Goal: Find specific page/section: Find specific page/section

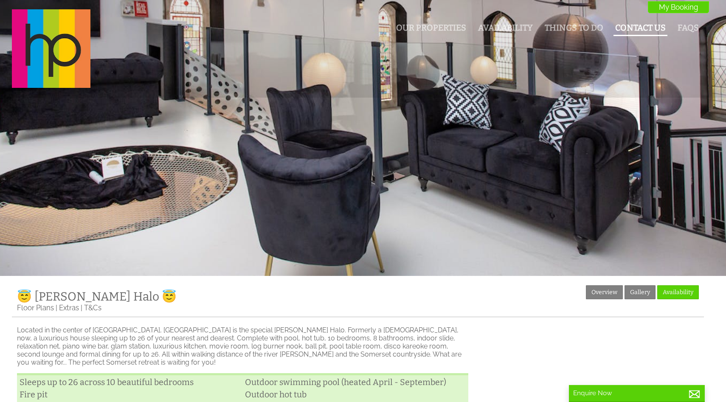
click at [638, 31] on link "Contact Us" at bounding box center [640, 28] width 51 height 10
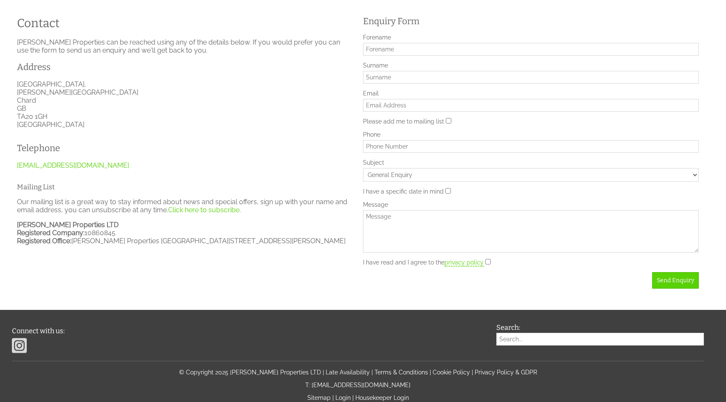
scroll to position [317, 0]
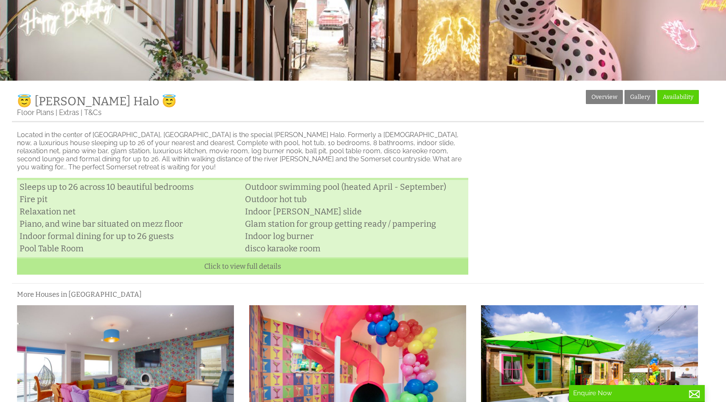
scroll to position [196, 0]
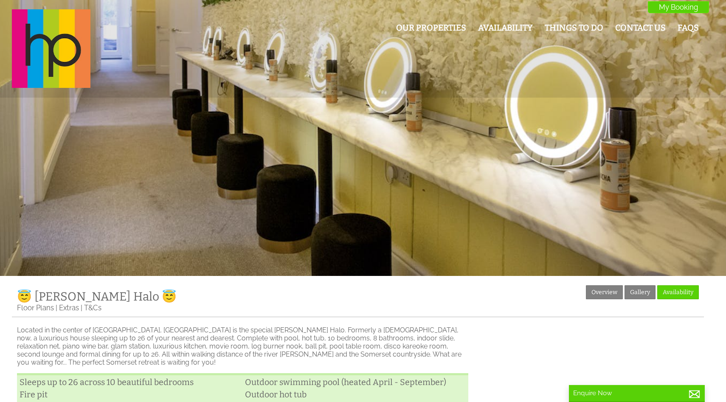
scroll to position [196, 0]
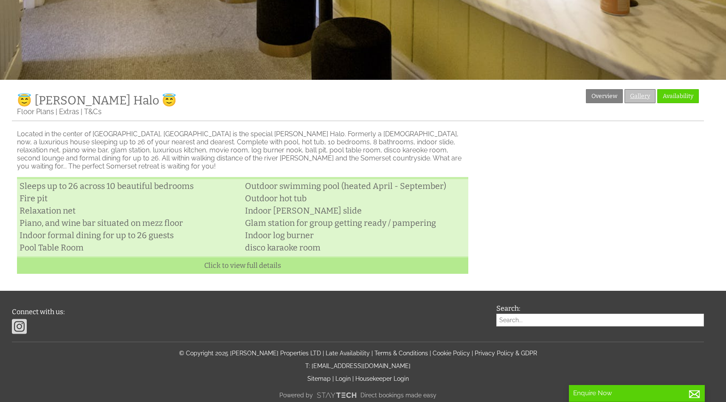
click at [646, 98] on link "Gallery" at bounding box center [640, 96] width 31 height 14
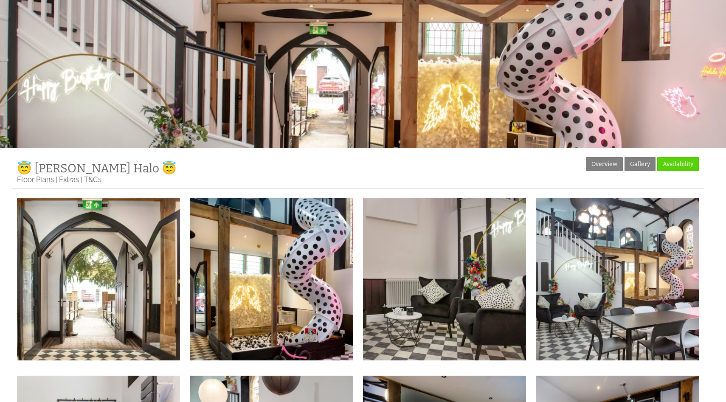
scroll to position [126, 0]
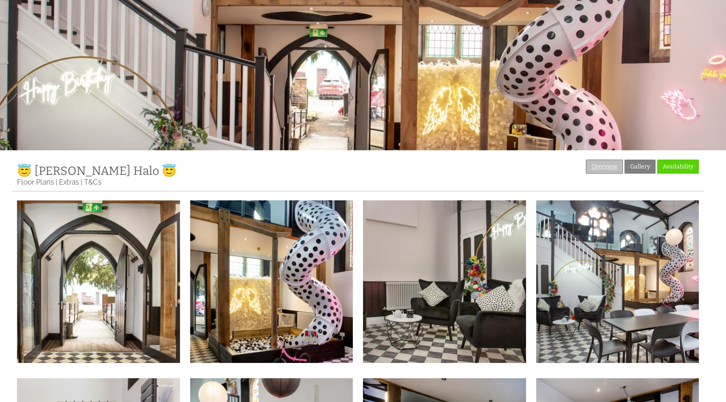
click at [609, 164] on link "Overview" at bounding box center [604, 167] width 37 height 14
